Goal: Check status: Check status

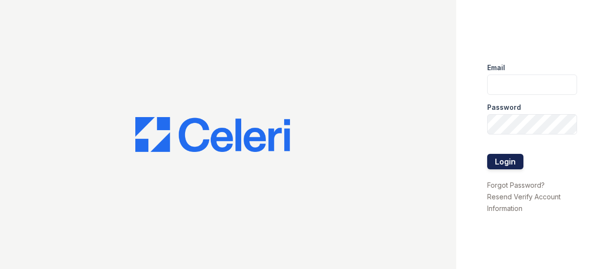
type input "[EMAIL_ADDRESS][DOMAIN_NAME]"
click at [502, 154] on button "Login" at bounding box center [505, 161] width 36 height 15
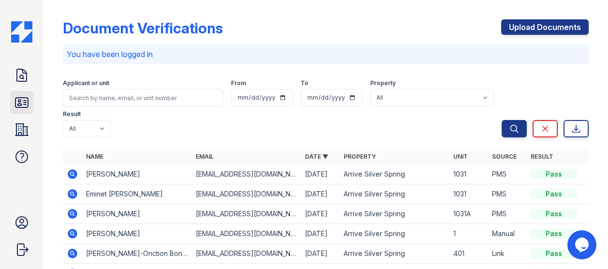
click at [28, 93] on link "ID Verifications" at bounding box center [21, 102] width 23 height 23
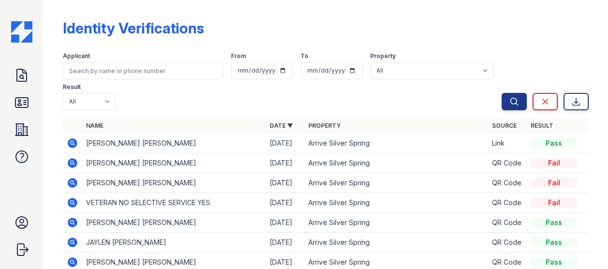
click at [70, 138] on icon at bounding box center [73, 143] width 10 height 10
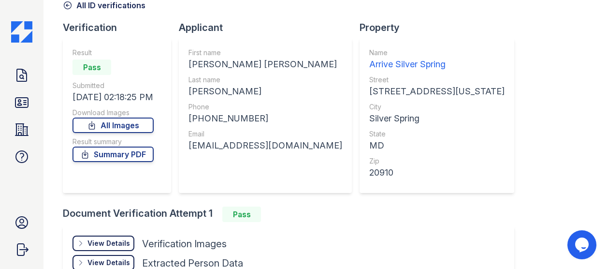
scroll to position [51, 0]
click at [108, 127] on link "All Images" at bounding box center [113, 124] width 81 height 15
click at [19, 102] on icon at bounding box center [21, 103] width 13 height 10
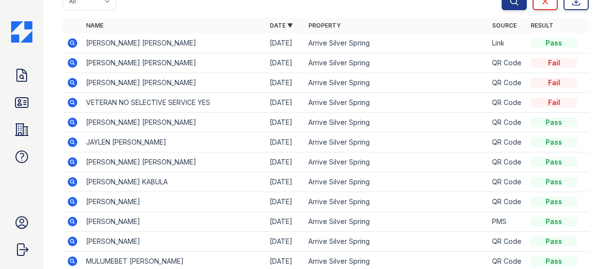
scroll to position [101, 0]
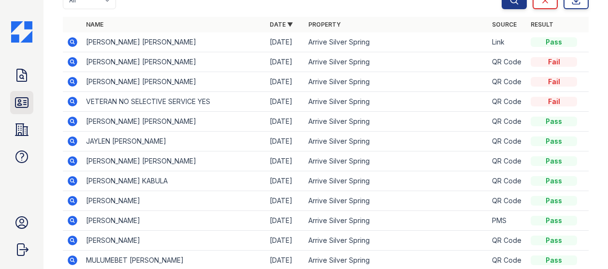
click at [15, 105] on icon at bounding box center [21, 103] width 13 height 10
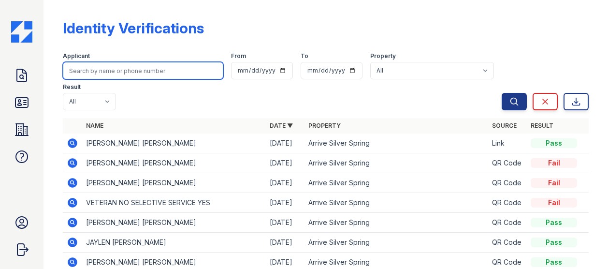
click at [74, 75] on input "search" at bounding box center [143, 70] width 161 height 17
type input "pritam"
click at [502, 93] on button "Search" at bounding box center [514, 101] width 25 height 17
